Goal: Navigation & Orientation: Find specific page/section

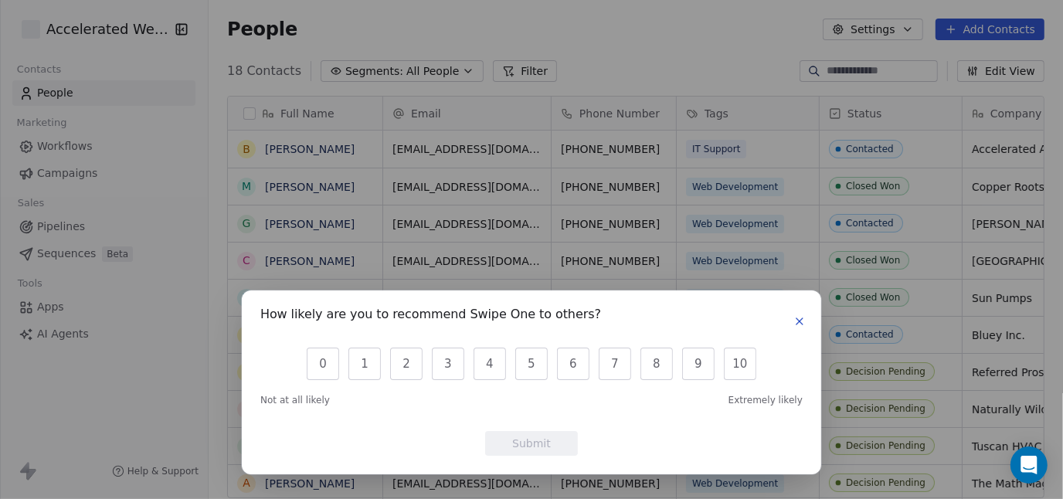
scroll to position [427, 843]
click at [794, 325] on icon "button" at bounding box center [799, 321] width 12 height 12
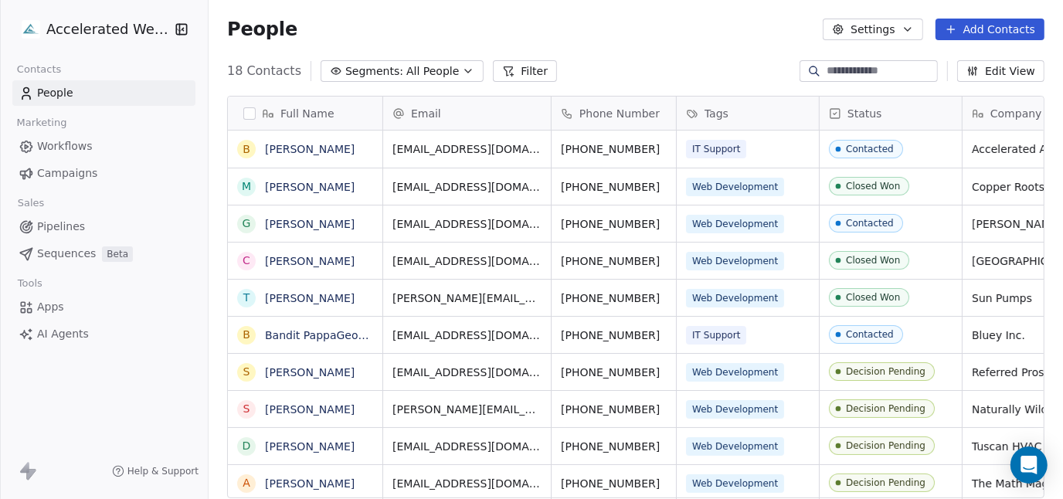
click at [138, 36] on html "Accelerated Websites Contacts People Marketing Workflows Campaigns Sales Pipeli…" at bounding box center [531, 249] width 1063 height 499
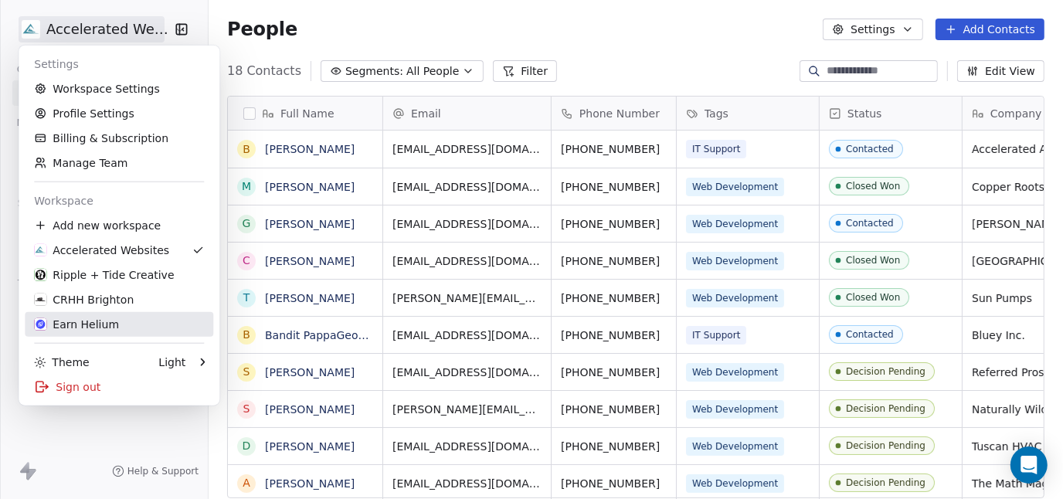
click at [101, 328] on div "Earn Helium" at bounding box center [76, 324] width 85 height 15
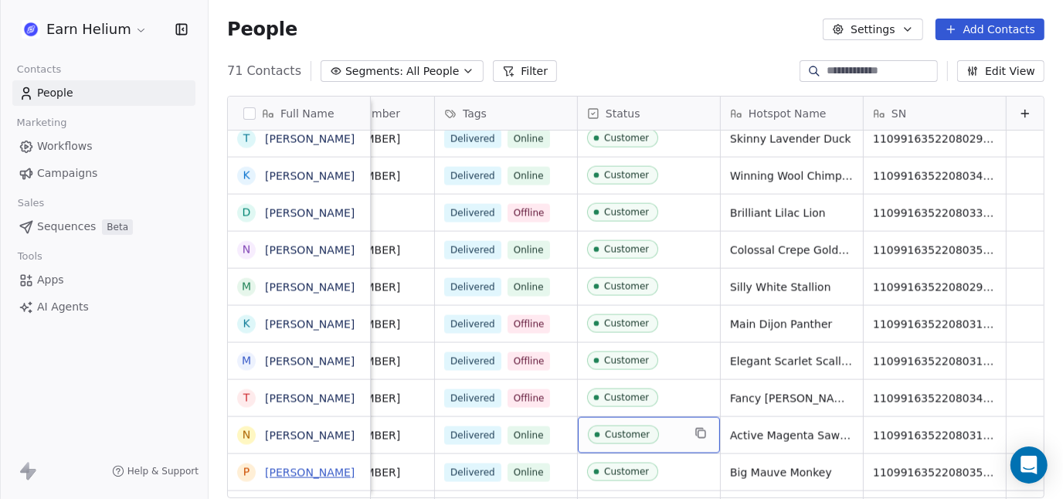
click at [296, 471] on link "[PERSON_NAME]" at bounding box center [310, 473] width 90 height 12
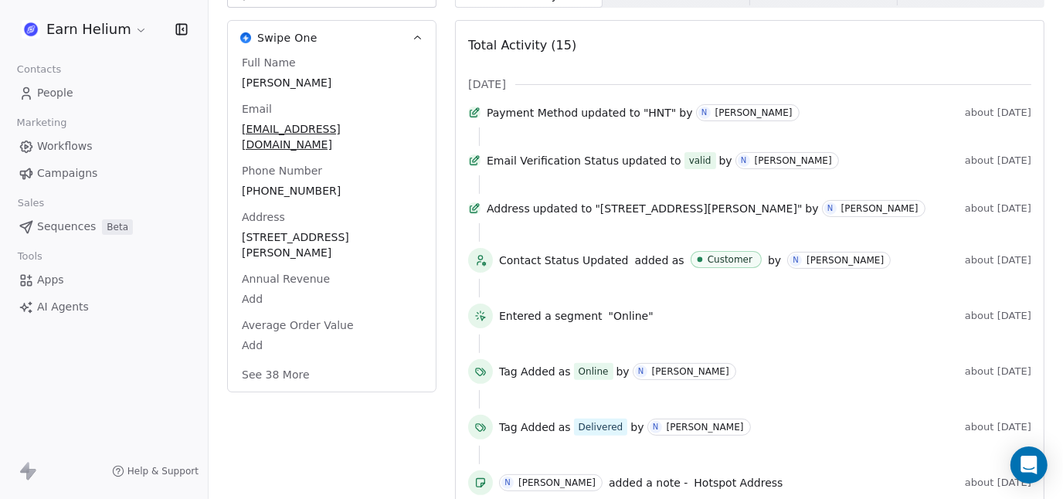
click at [256, 361] on button "See 38 More" at bounding box center [276, 375] width 87 height 28
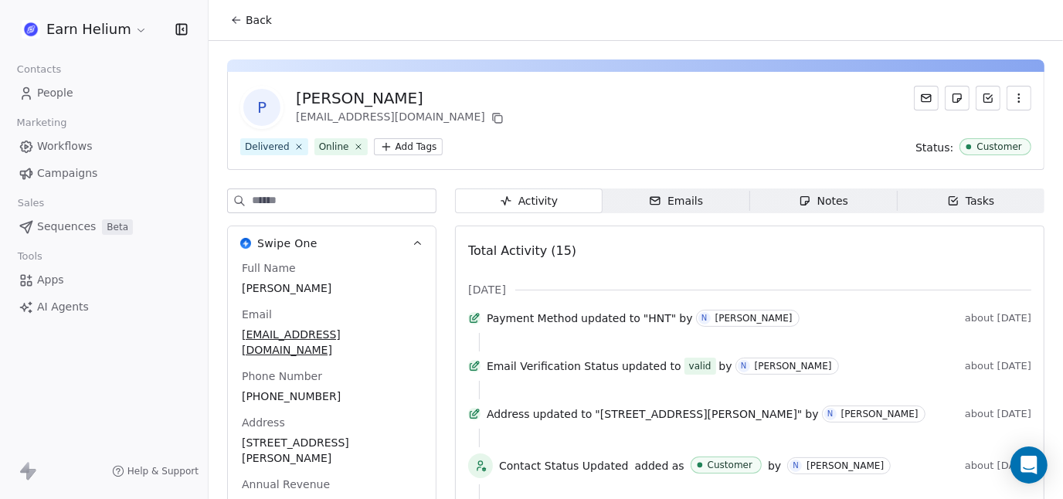
click at [825, 196] on div "Notes" at bounding box center [823, 201] width 49 height 16
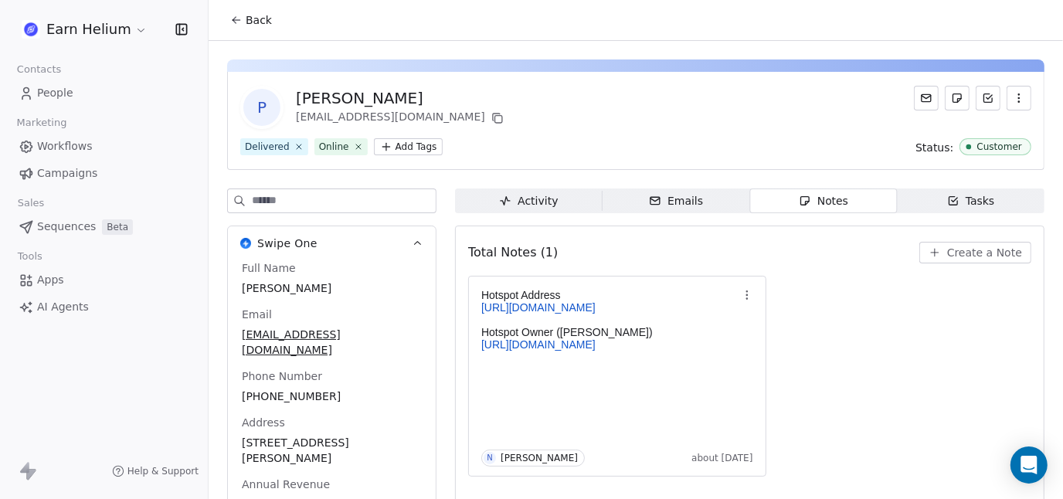
click at [250, 21] on span "Back" at bounding box center [259, 19] width 26 height 15
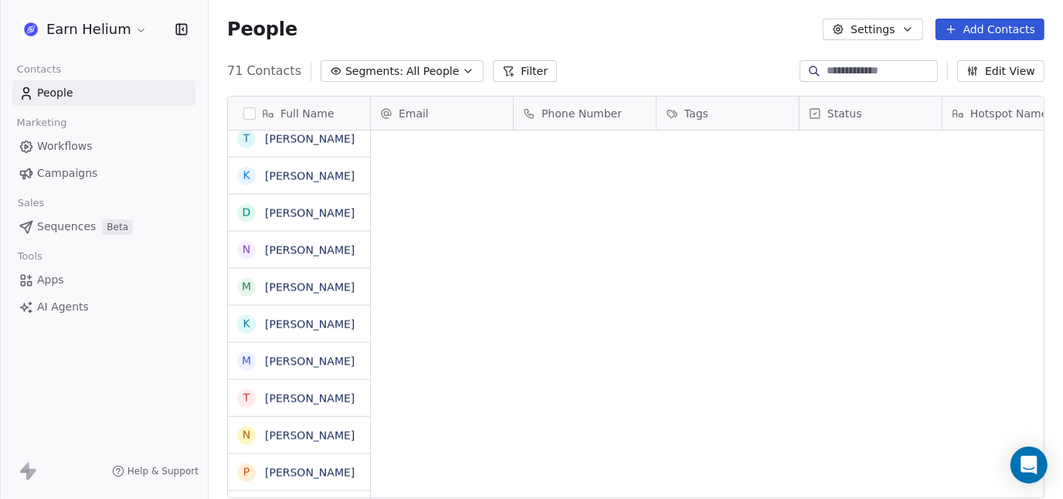
scroll to position [427, 843]
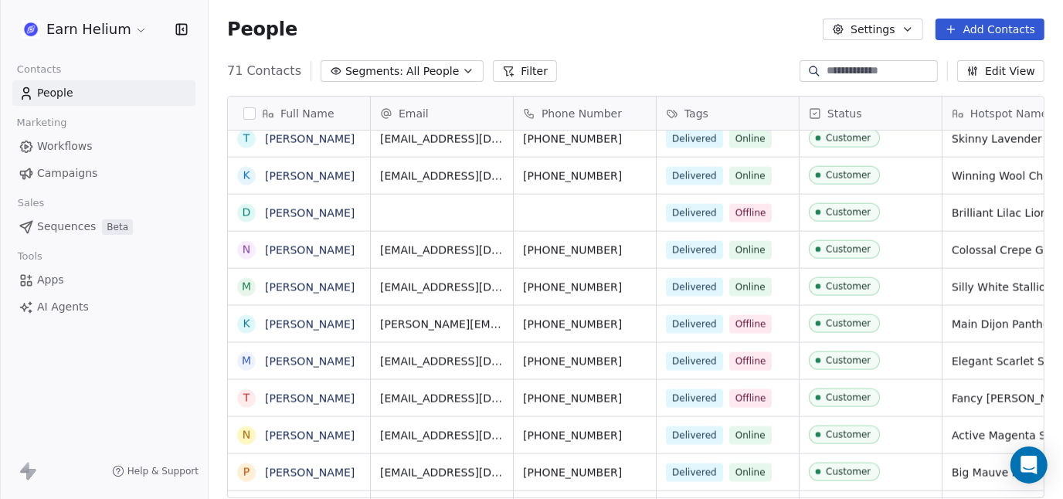
click at [105, 32] on html "Earn Helium Contacts People Marketing Workflows Campaigns Sales Sequences Beta …" at bounding box center [531, 249] width 1063 height 499
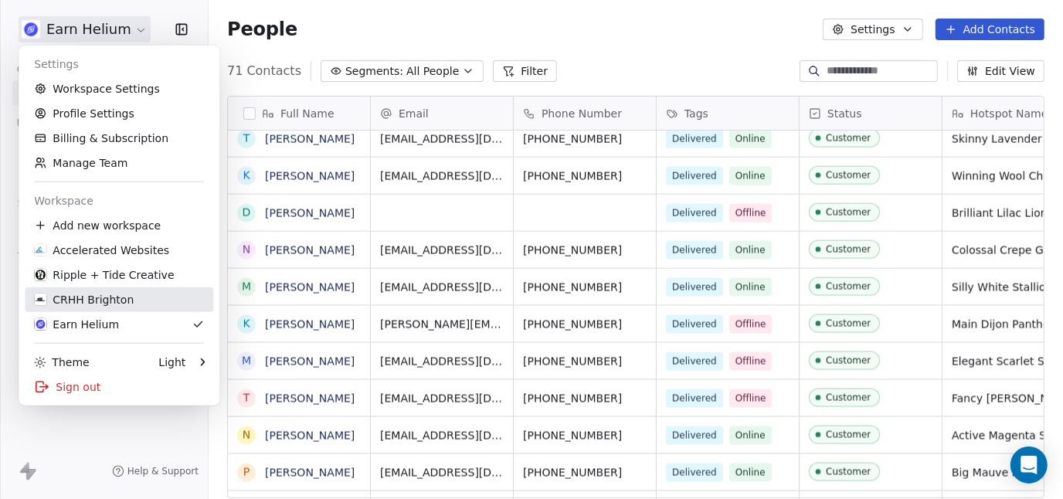
click at [75, 300] on div "CRHH Brighton" at bounding box center [84, 299] width 100 height 15
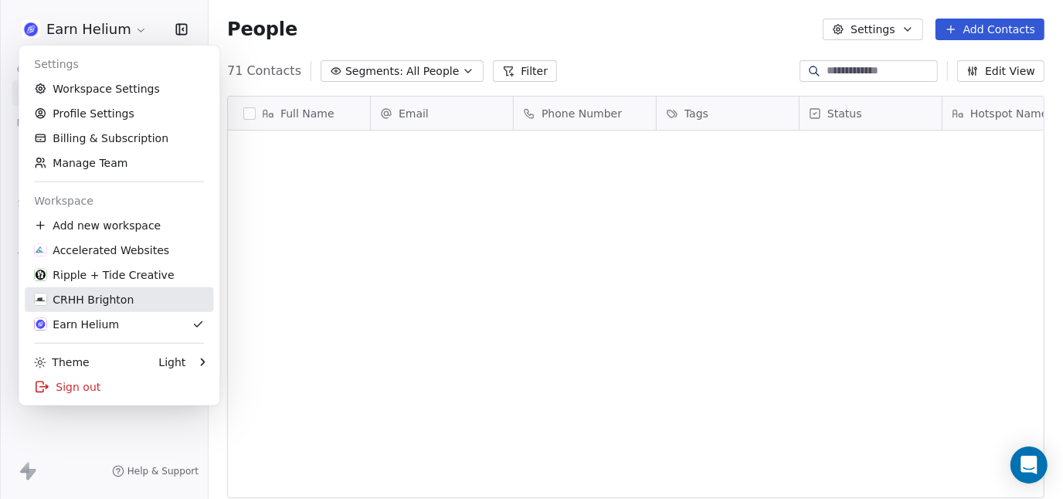
scroll to position [0, 0]
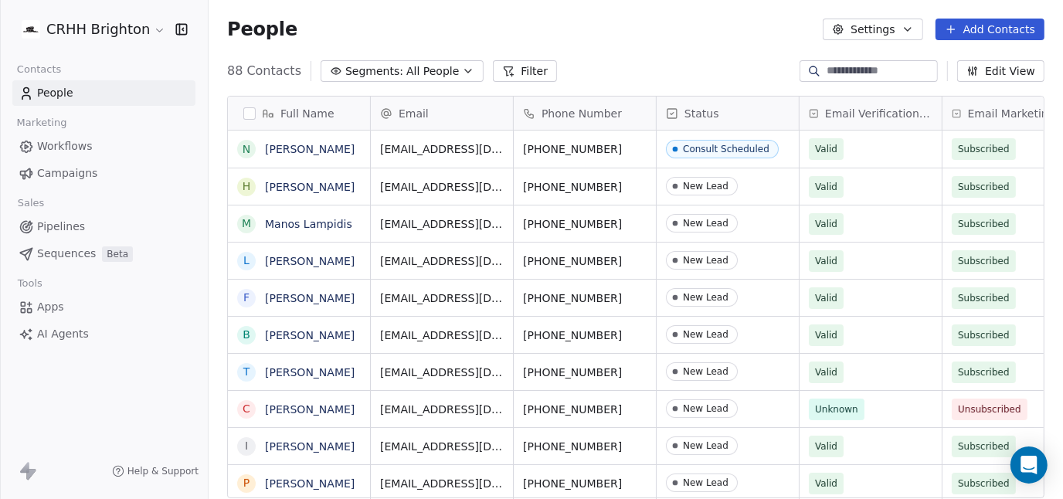
scroll to position [427, 843]
click at [91, 30] on html "CRHH Brighton Contacts People Marketing Workflows Campaigns Sales Pipelines Seq…" at bounding box center [531, 249] width 1063 height 499
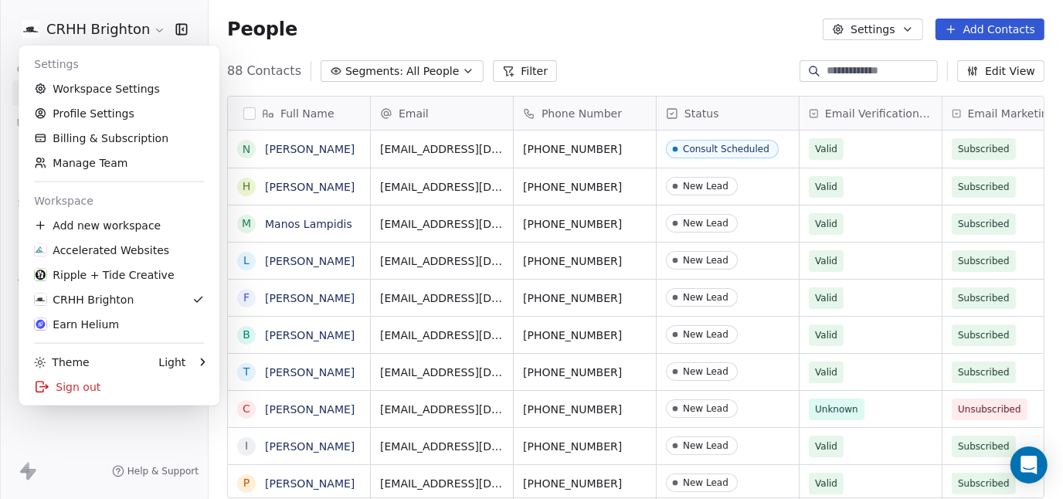
click at [657, 42] on html "CRHH Brighton Contacts People Marketing Workflows Campaigns Sales Pipelines Seq…" at bounding box center [531, 249] width 1063 height 499
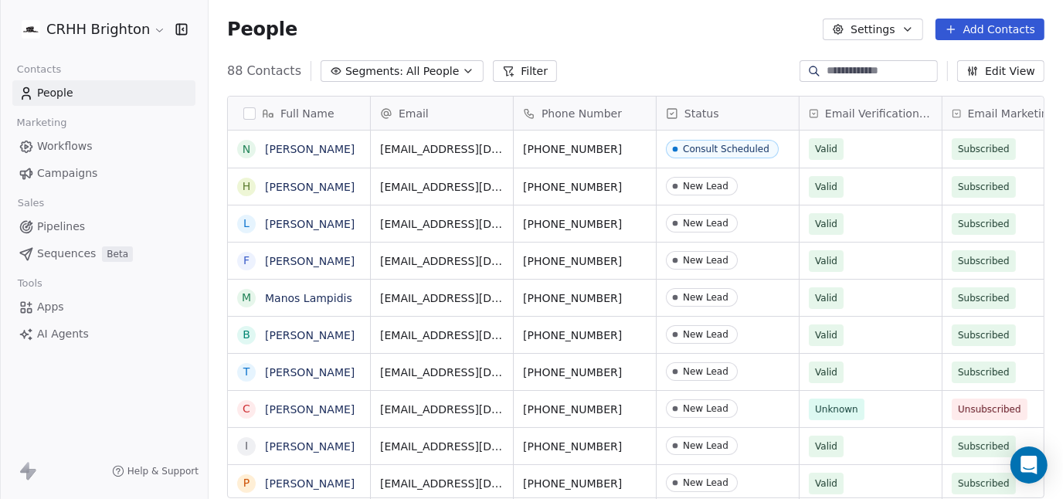
click at [85, 25] on html "CRHH Brighton Contacts People Marketing Workflows Campaigns Sales Pipelines Seq…" at bounding box center [531, 249] width 1063 height 499
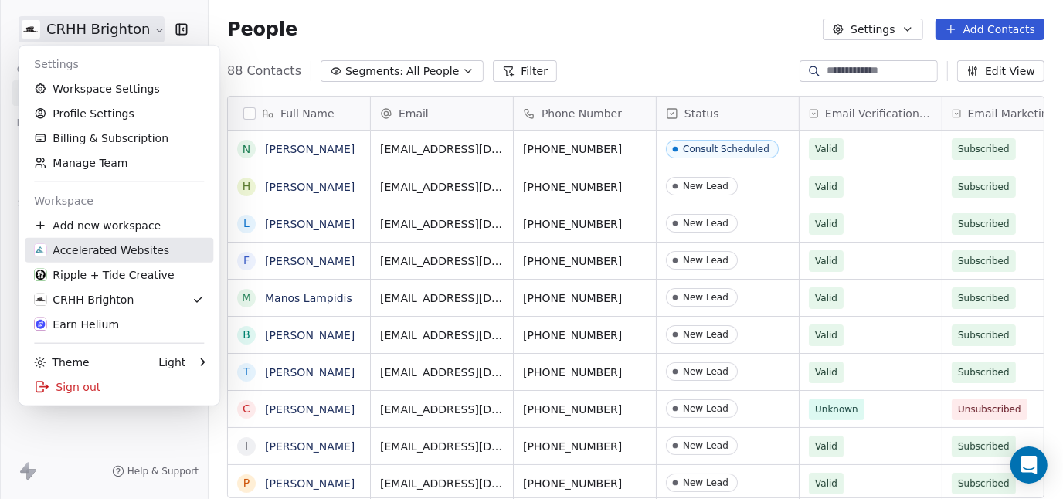
click at [109, 252] on div "Accelerated Websites" at bounding box center [101, 250] width 135 height 15
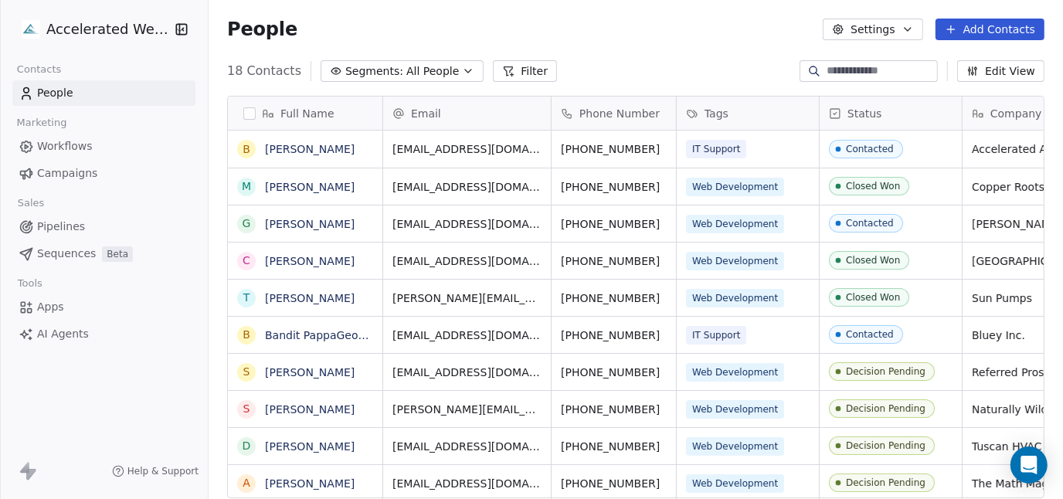
scroll to position [427, 843]
